Goal: Navigation & Orientation: Find specific page/section

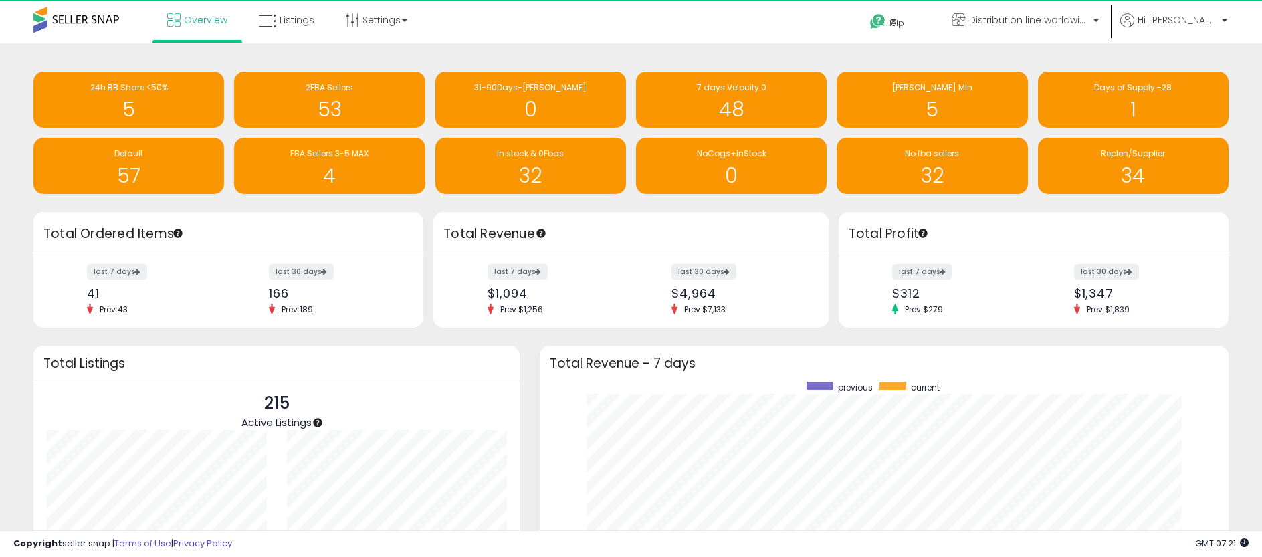
scroll to position [253, 662]
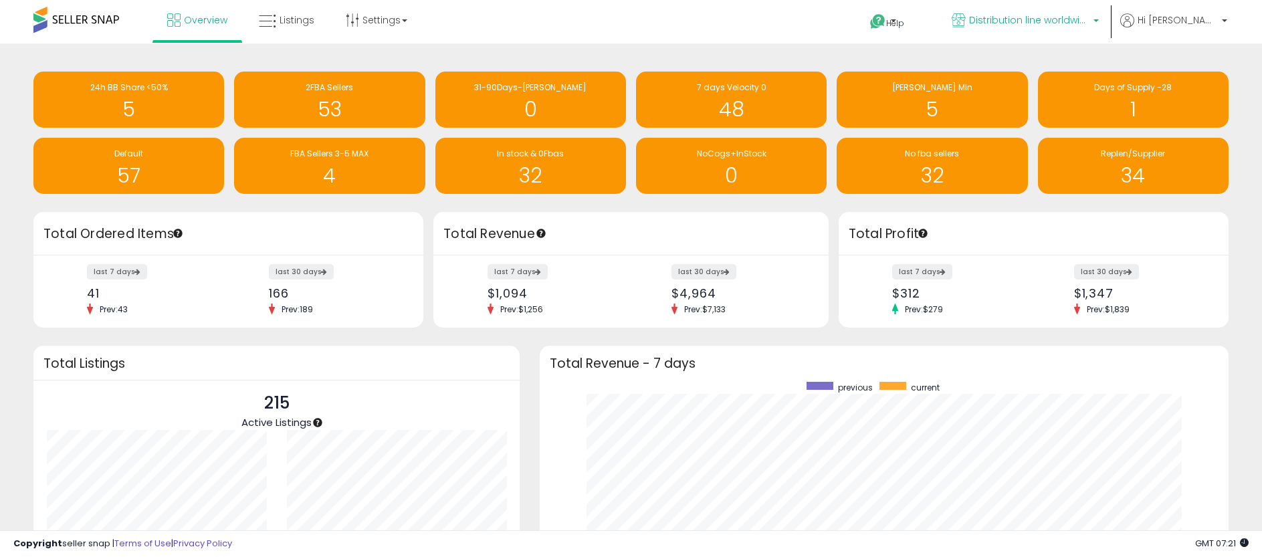
click at [1053, 13] on span "Distribution line worldwide ([GEOGRAPHIC_DATA])" at bounding box center [1029, 19] width 120 height 13
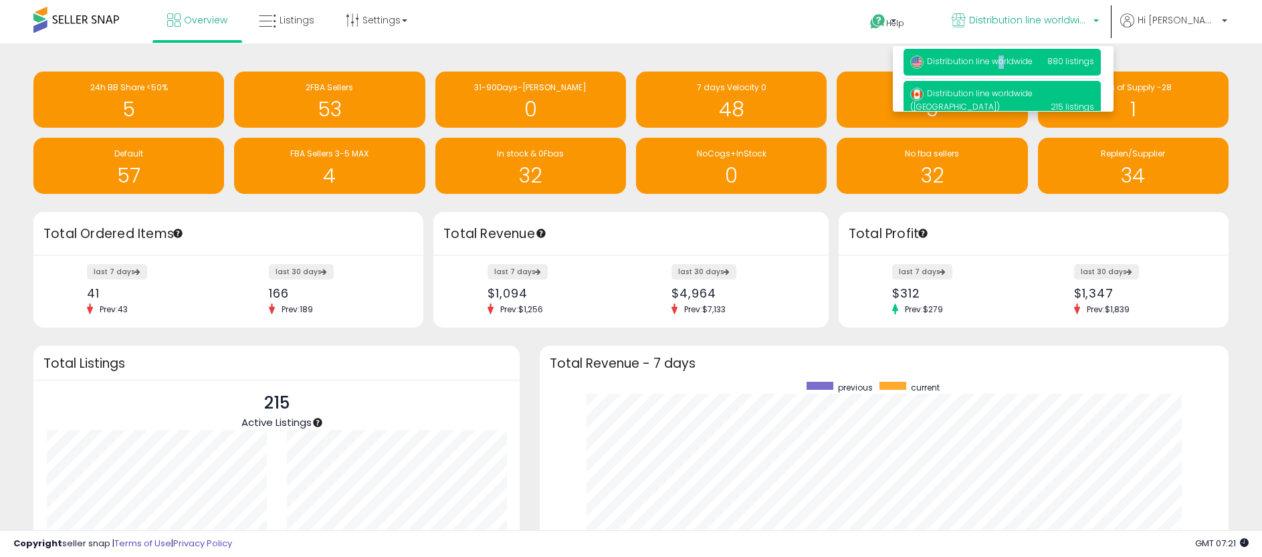
click at [1034, 68] on p "Distribution line worldwide 880 listings" at bounding box center [1002, 62] width 197 height 27
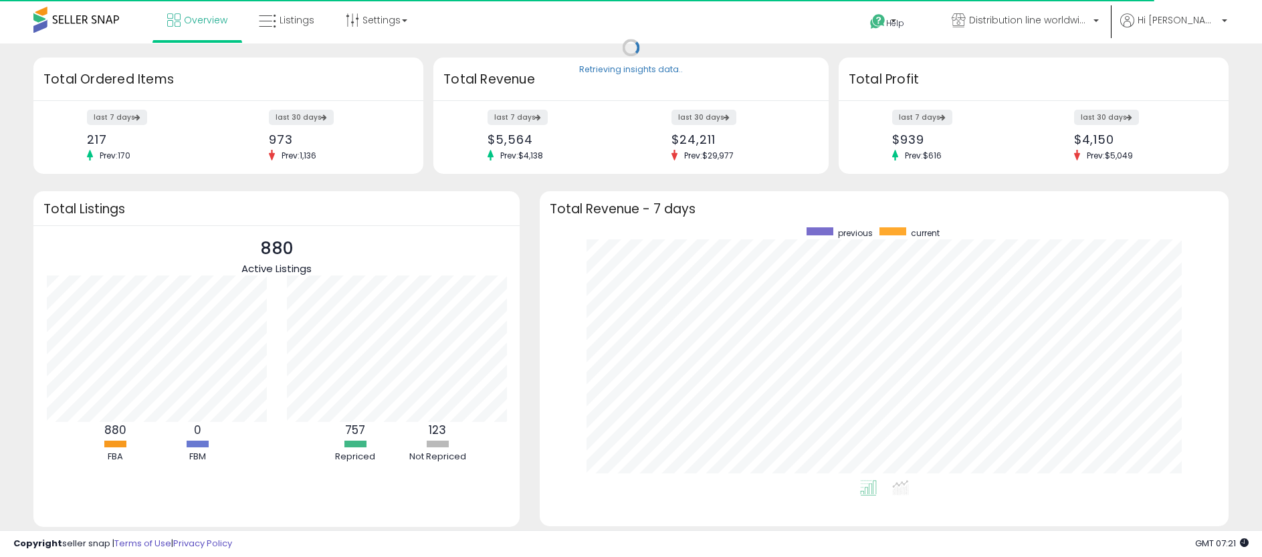
scroll to position [253, 662]
